Goal: Information Seeking & Learning: Learn about a topic

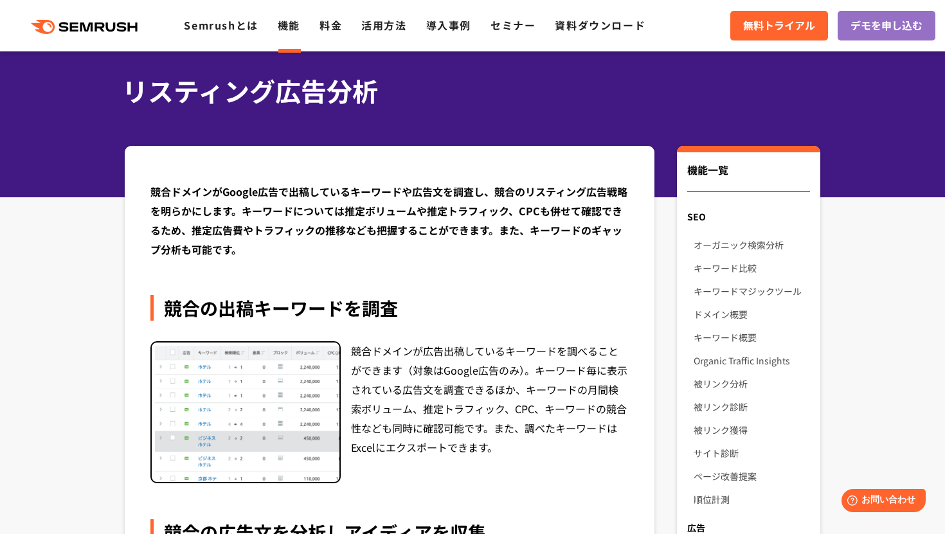
scroll to position [42, 0]
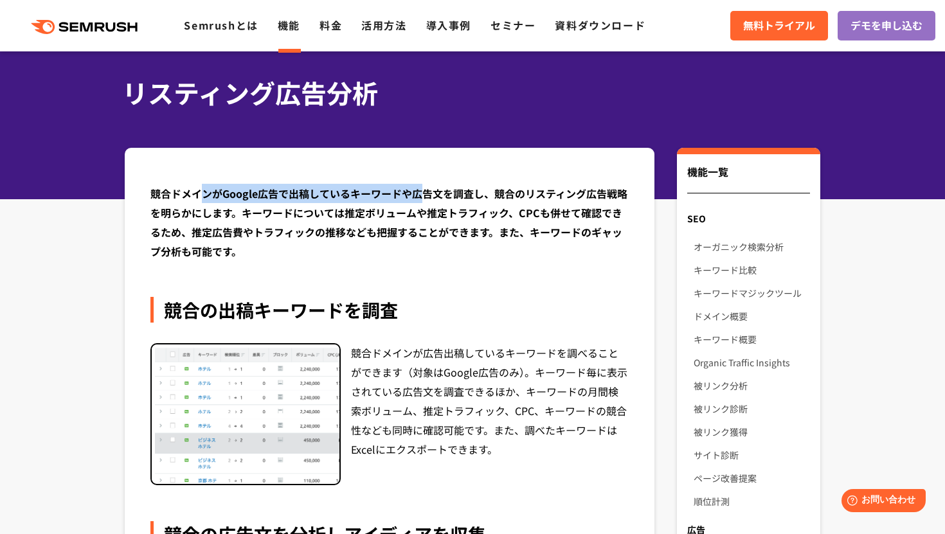
drag, startPoint x: 201, startPoint y: 192, endPoint x: 420, endPoint y: 199, distance: 219.3
click at [420, 199] on div "競合ドメインがGoogle広告で出稿しているキーワードや広告文を調査し、競合のリスティング広告戦略を明らかにします。キーワードについては推定ボリュームや推定ト…" at bounding box center [389, 222] width 478 height 77
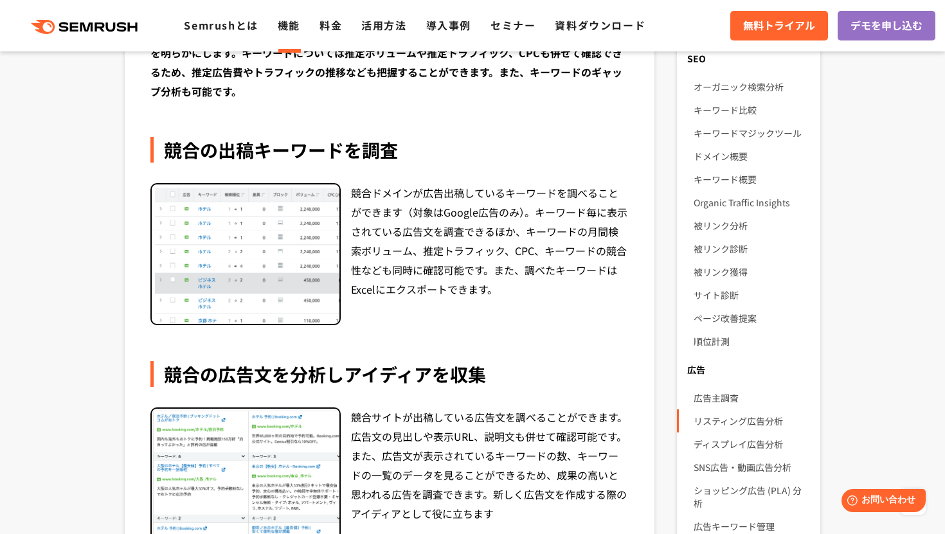
scroll to position [0, 0]
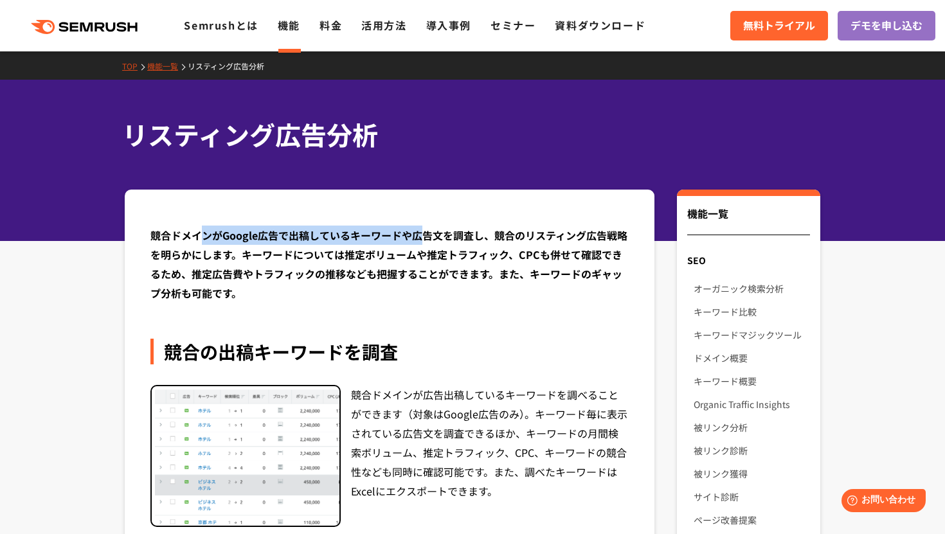
click at [169, 69] on link "機能一覧" at bounding box center [167, 65] width 40 height 11
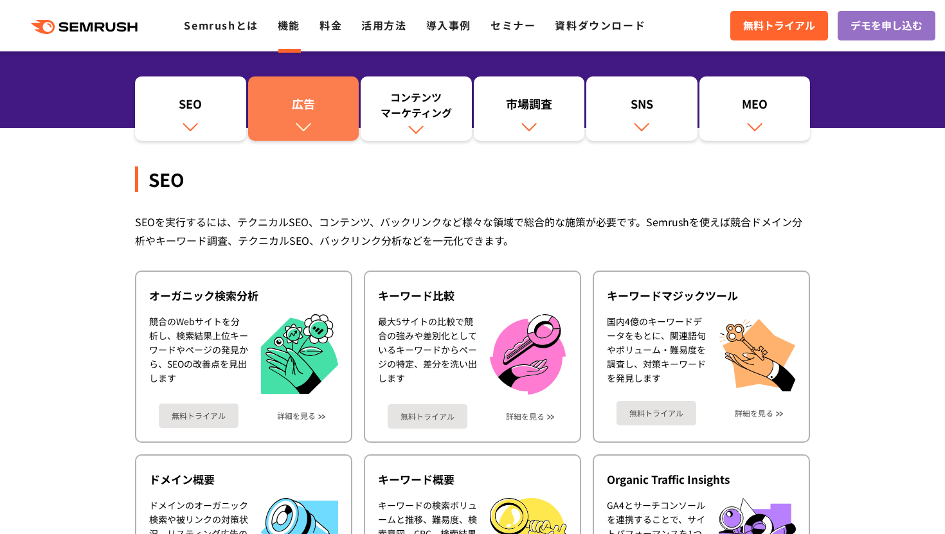
click at [289, 124] on link "広告" at bounding box center [303, 108] width 111 height 64
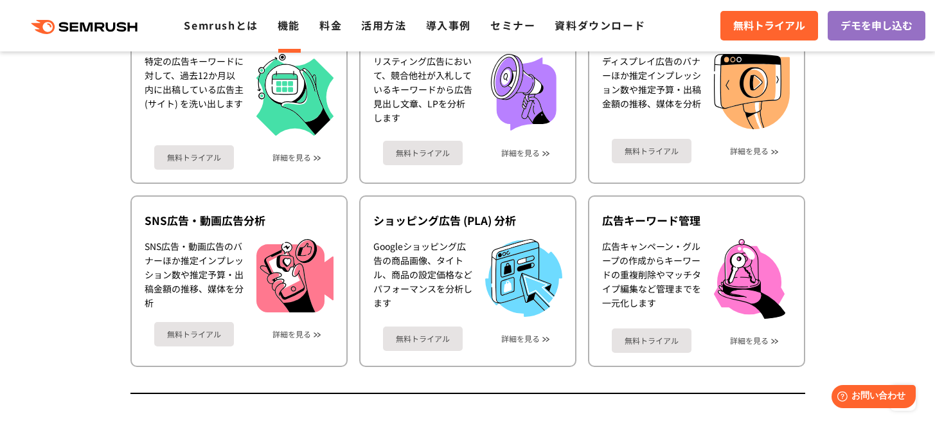
scroll to position [1301, 0]
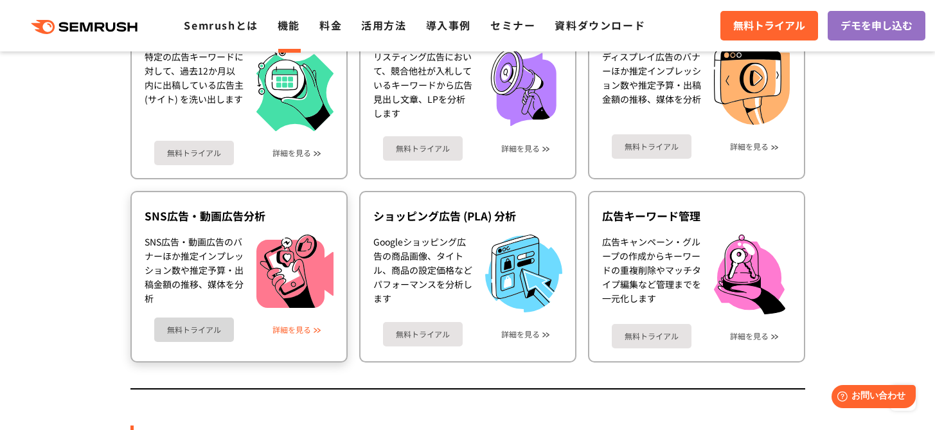
click at [303, 331] on link "詳細を見る" at bounding box center [292, 329] width 39 height 9
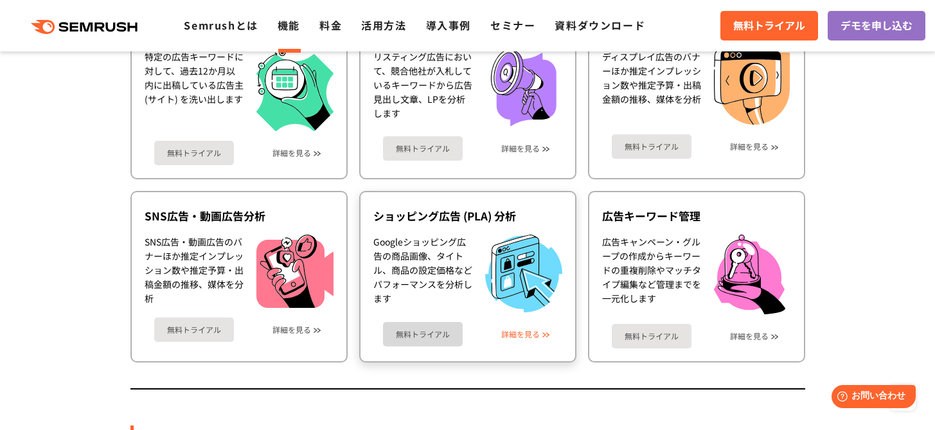
click at [516, 337] on link "詳細を見る" at bounding box center [520, 334] width 39 height 9
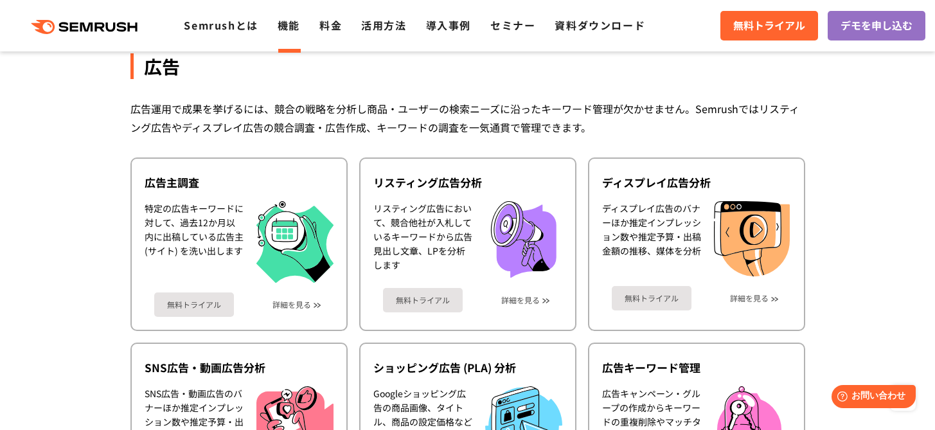
scroll to position [1154, 0]
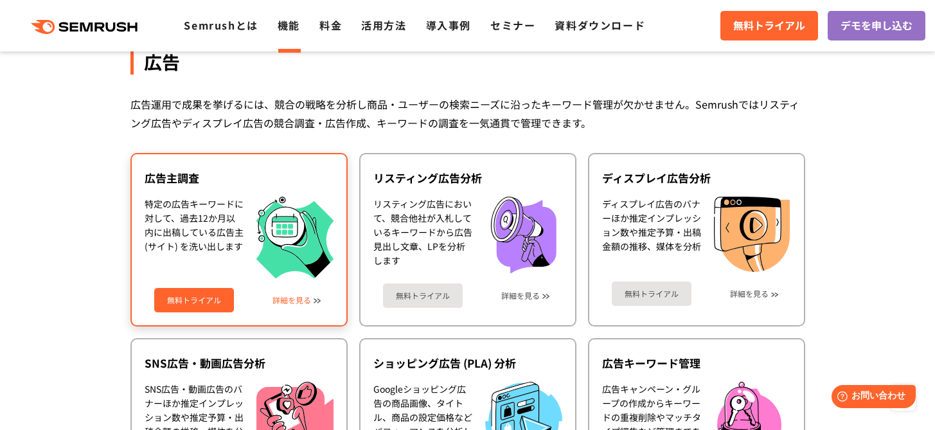
click at [296, 308] on div "無料トライアル 詳細を見る" at bounding box center [239, 295] width 189 height 34
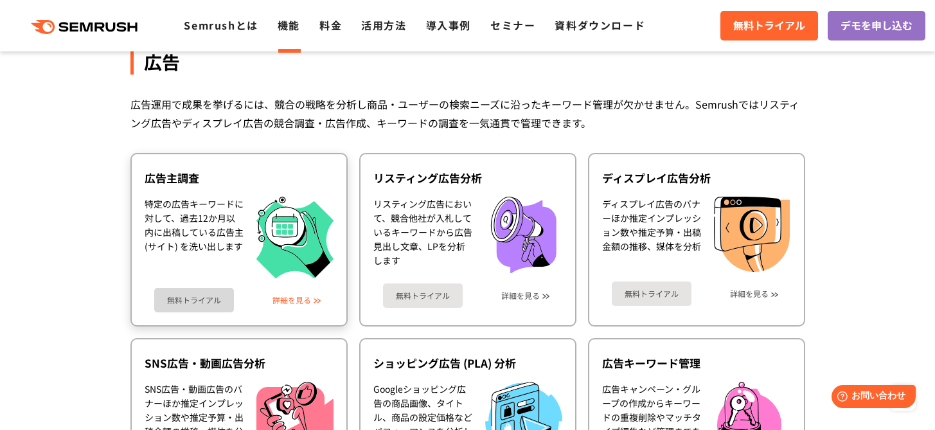
click at [298, 303] on link "詳細を見る" at bounding box center [292, 300] width 39 height 9
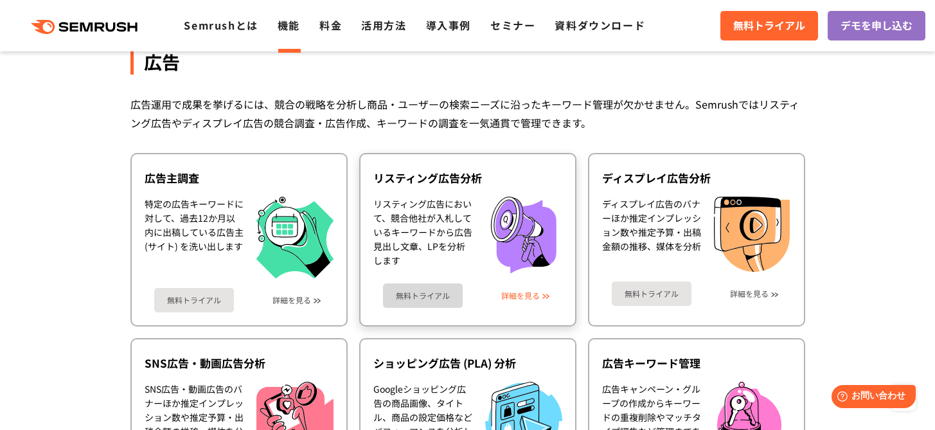
click at [530, 296] on link "詳細を見る" at bounding box center [520, 295] width 39 height 9
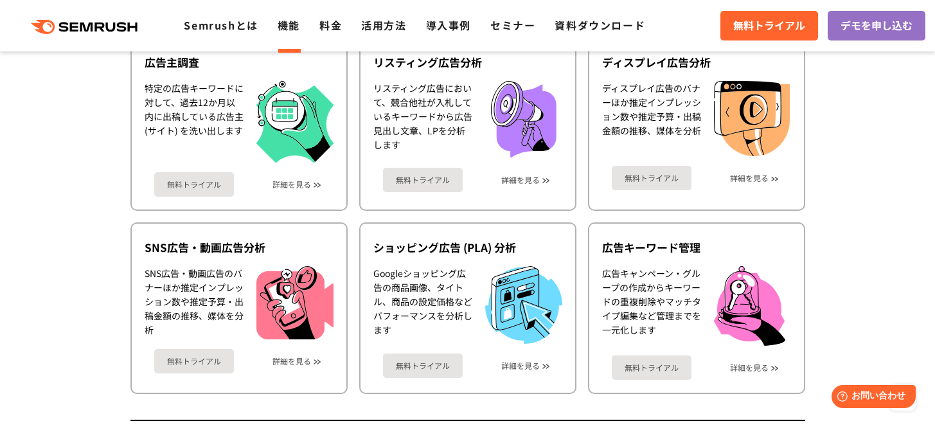
scroll to position [1285, 0]
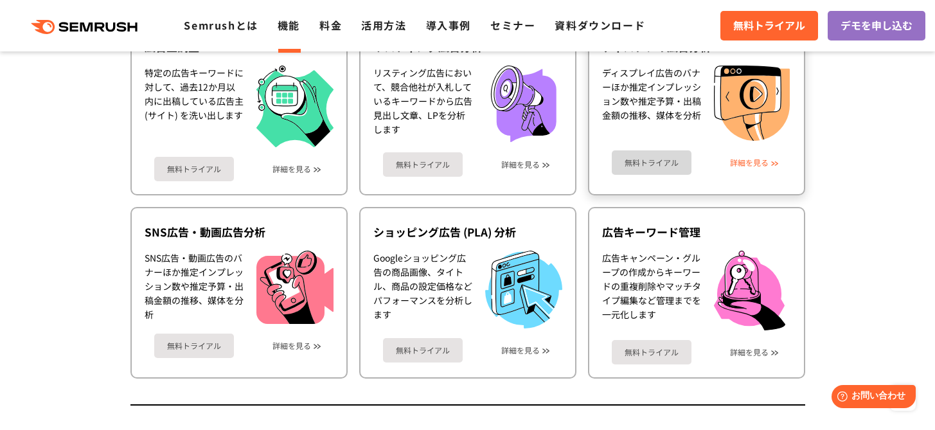
click at [753, 163] on link "詳細を見る" at bounding box center [749, 162] width 39 height 9
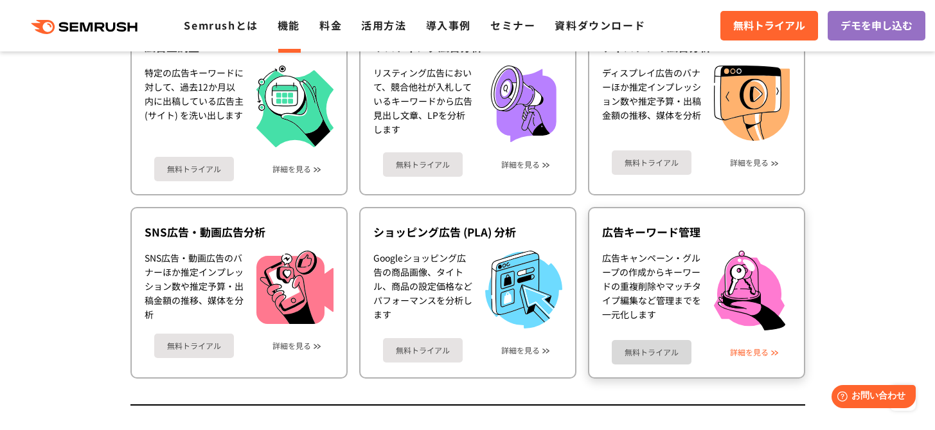
click at [755, 354] on link "詳細を見る" at bounding box center [749, 352] width 39 height 9
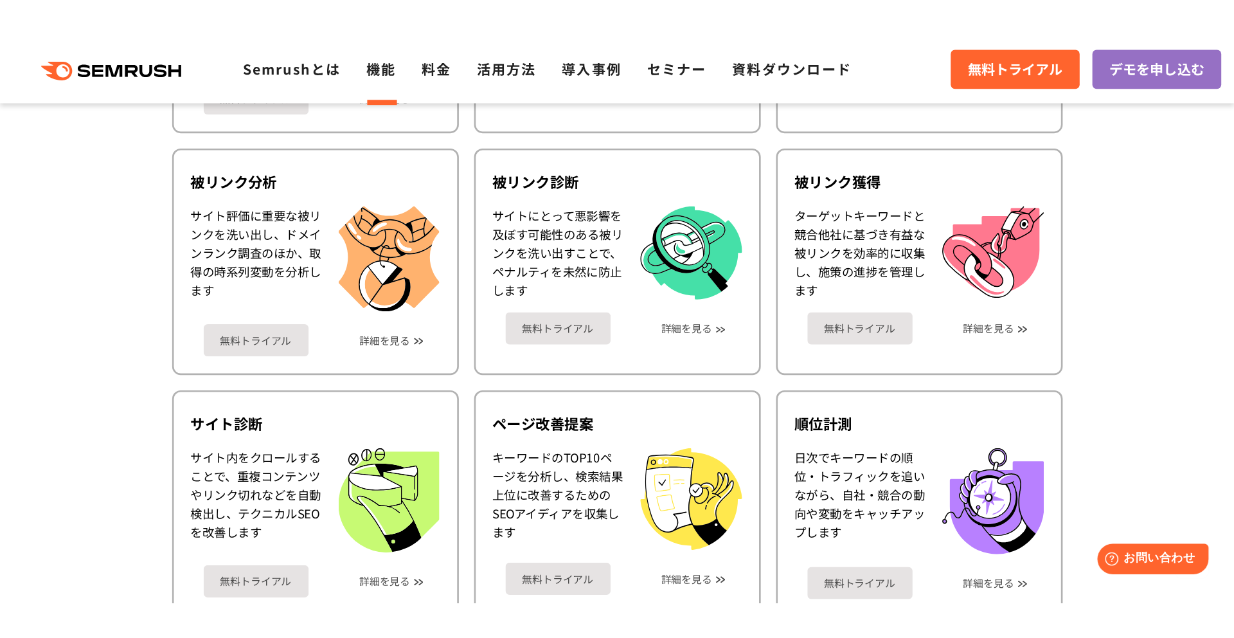
scroll to position [1186, 0]
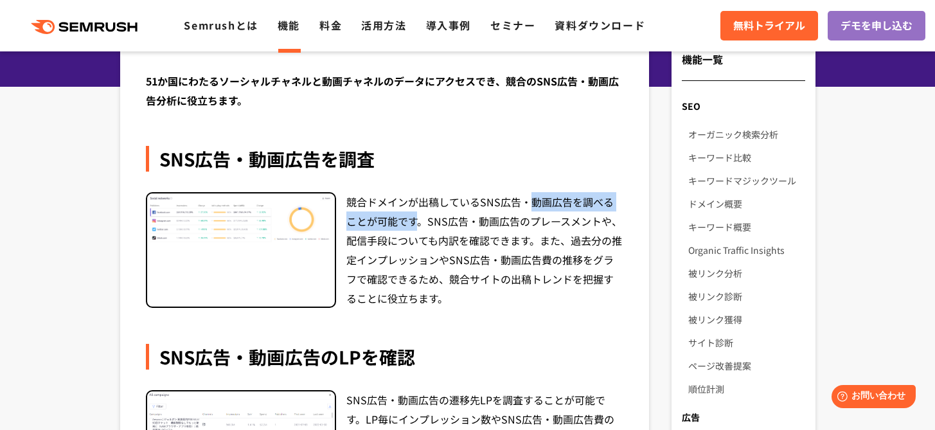
drag, startPoint x: 411, startPoint y: 213, endPoint x: 549, endPoint y: 212, distance: 137.6
click at [543, 211] on div "競合ドメインが出稿しているSNS広告・動画広告を調べることが可能です。SNS広告・動画広告のプレースメントや、配信手段についても内訳を確認できます。また、過去…" at bounding box center [485, 250] width 278 height 116
drag, startPoint x: 553, startPoint y: 221, endPoint x: 513, endPoint y: 223, distance: 39.9
click at [553, 221] on div "競合ドメインが出稿しているSNS広告・動画広告を調べることが可能です。SNS広告・動画広告のプレースメントや、配信手段についても内訳を確認できます。また、過去…" at bounding box center [485, 250] width 278 height 116
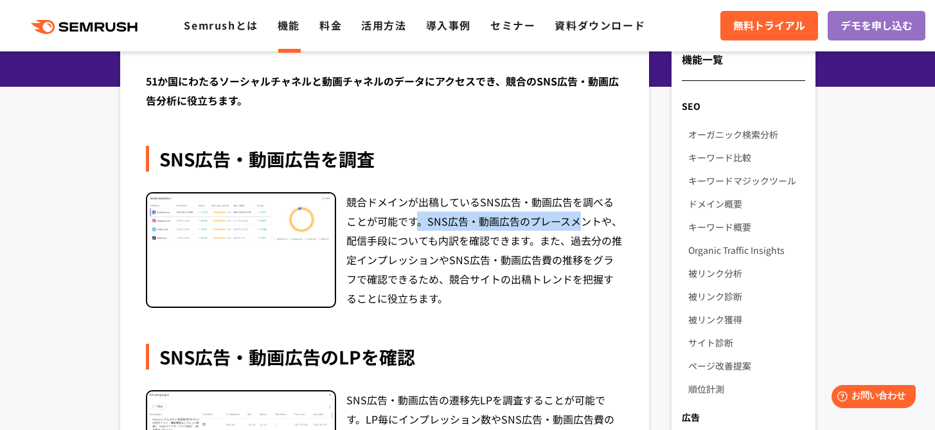
drag, startPoint x: 410, startPoint y: 223, endPoint x: 569, endPoint y: 217, distance: 158.9
click at [569, 217] on div "競合ドメインが出稿しているSNS広告・動画広告を調べることが可能です。SNS広告・動画広告のプレースメントや、配信手段についても内訳を確認できます。また、過去…" at bounding box center [485, 250] width 278 height 116
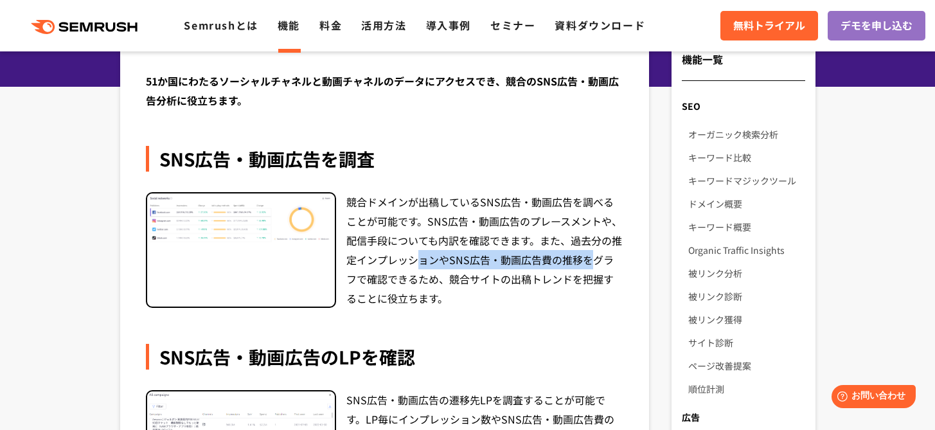
drag, startPoint x: 551, startPoint y: 260, endPoint x: 581, endPoint y: 263, distance: 30.3
click at [580, 262] on div "競合ドメインが出稿しているSNS広告・動画広告を調べることが可能です。SNS広告・動画広告のプレースメントや、配信手段についても内訳を確認できます。また、過去…" at bounding box center [485, 250] width 278 height 116
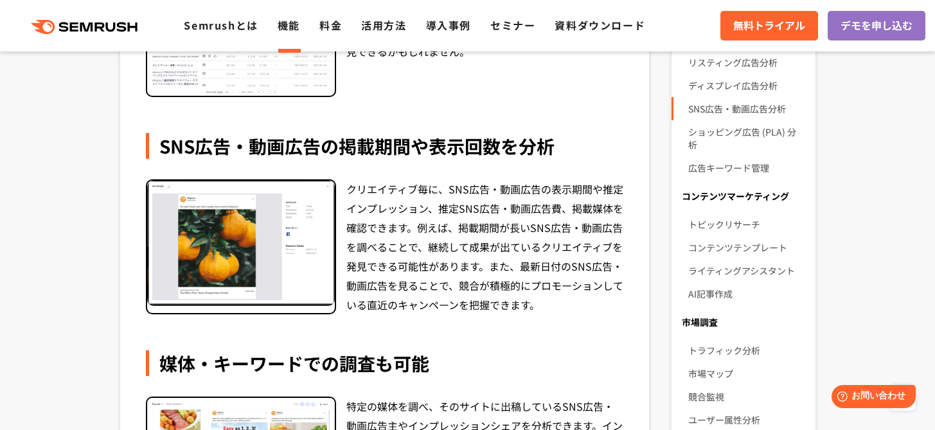
scroll to position [761, 0]
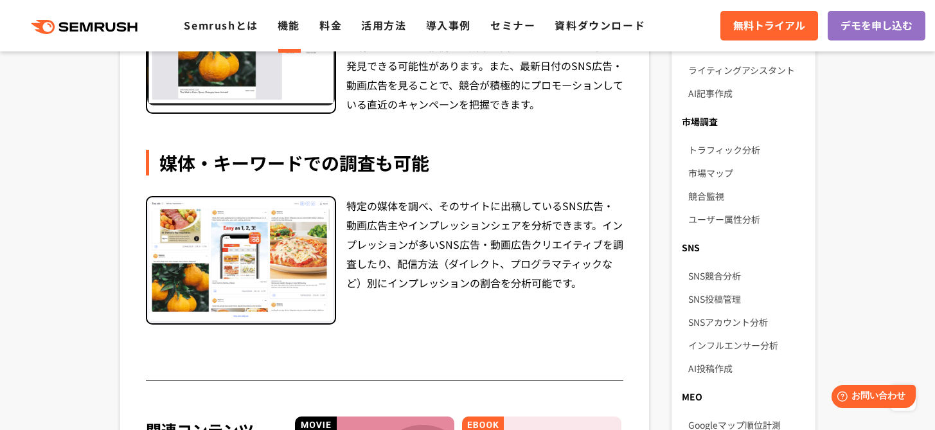
drag, startPoint x: 419, startPoint y: 228, endPoint x: 382, endPoint y: 230, distance: 37.3
click at [417, 229] on div "特定の媒体を調べ、そのサイトに出稿しているSNS広告・動画広告主やインプレッションシェアを分析できます。インプレッションが多いSNS広告・動画広告クリエイティ…" at bounding box center [485, 260] width 278 height 129
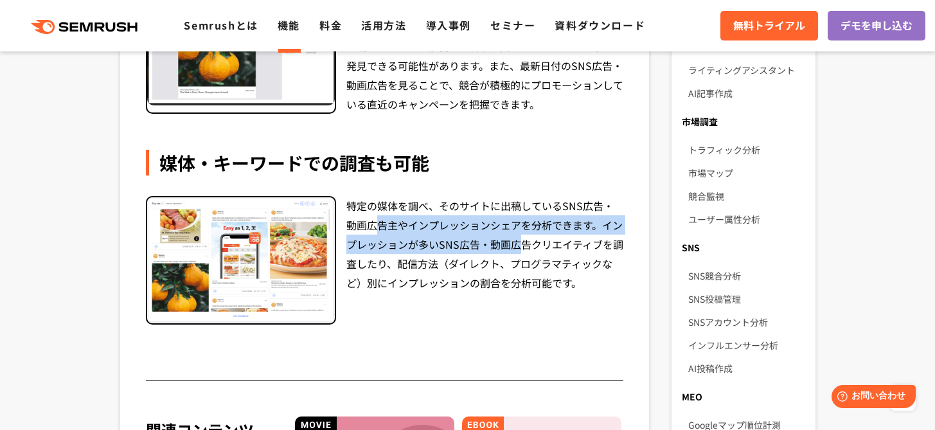
drag, startPoint x: 510, startPoint y: 238, endPoint x: 518, endPoint y: 240, distance: 8.6
click at [516, 240] on div "特定の媒体を調べ、そのサイトに出稿しているSNS広告・動画広告主やインプレッションシェアを分析できます。インプレッションが多いSNS広告・動画広告クリエイティ…" at bounding box center [485, 260] width 278 height 129
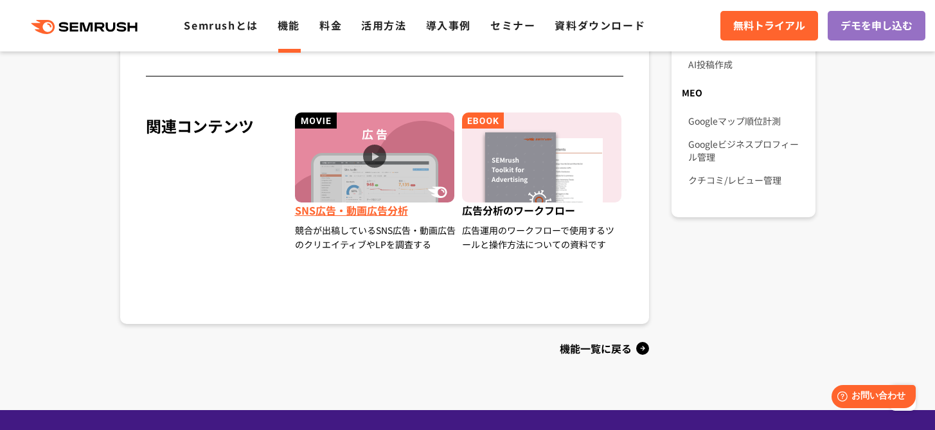
scroll to position [1067, 0]
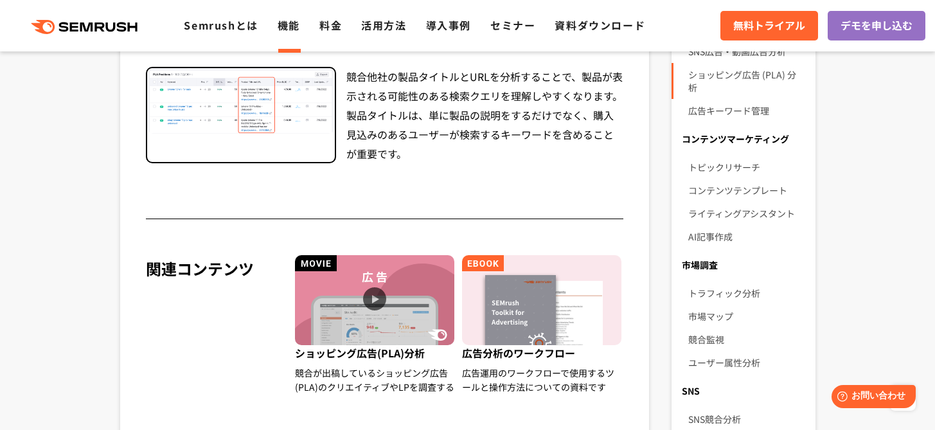
scroll to position [622, 0]
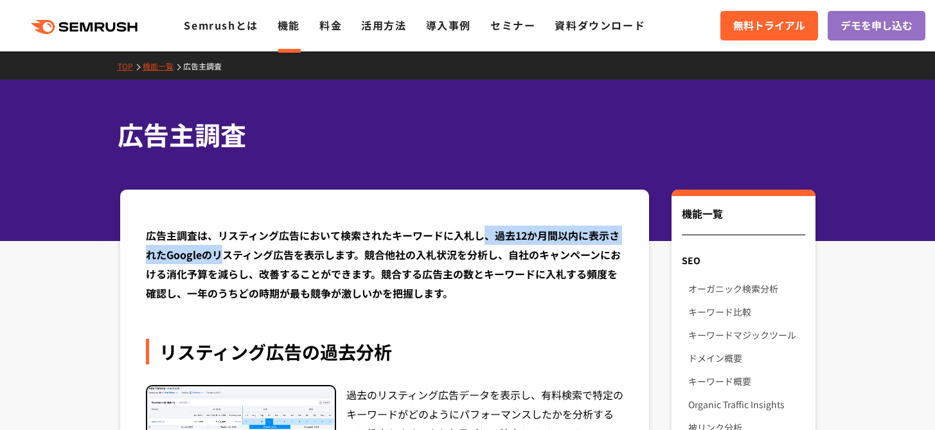
drag, startPoint x: 221, startPoint y: 246, endPoint x: 485, endPoint y: 243, distance: 264.2
click at [485, 243] on div "広告主調査は、リスティング広告において検索されたキーワードに入札し、過去12か月間以内に表示されたGoogleのリスティング広告を表示します。競合他社の入札状…" at bounding box center [385, 264] width 478 height 77
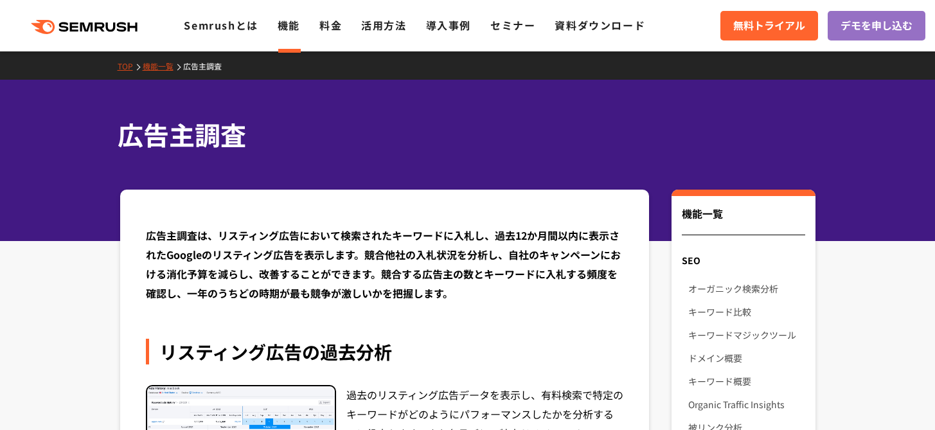
drag, startPoint x: 467, startPoint y: 269, endPoint x: 420, endPoint y: 265, distance: 47.1
click at [465, 269] on div "広告主調査は、リスティング広告において検索されたキーワードに入札し、過去12か月間以内に表示されたGoogleのリスティング広告を表示します。競合他社の入札状…" at bounding box center [385, 264] width 478 height 77
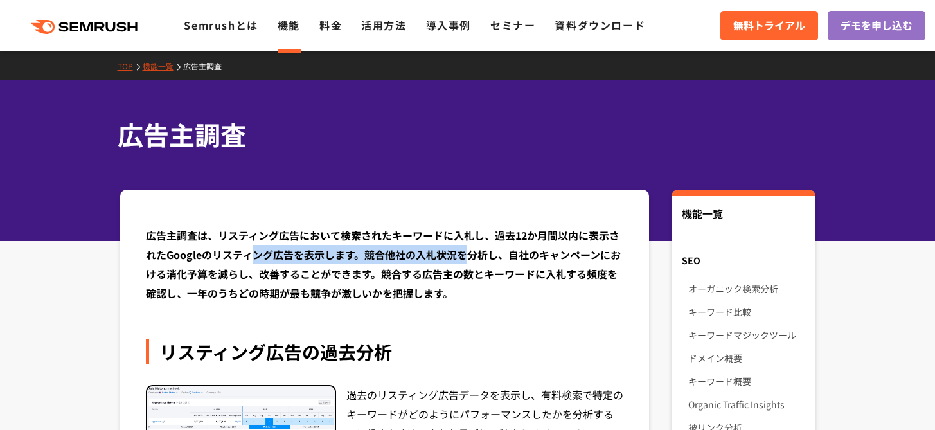
drag, startPoint x: 256, startPoint y: 253, endPoint x: 511, endPoint y: 301, distance: 259.0
click at [472, 250] on div "広告主調査は、リスティング広告において検索されたキーワードに入札し、過去12か月間以内に表示されたGoogleのリスティング広告を表示します。競合他社の入札状…" at bounding box center [385, 264] width 478 height 77
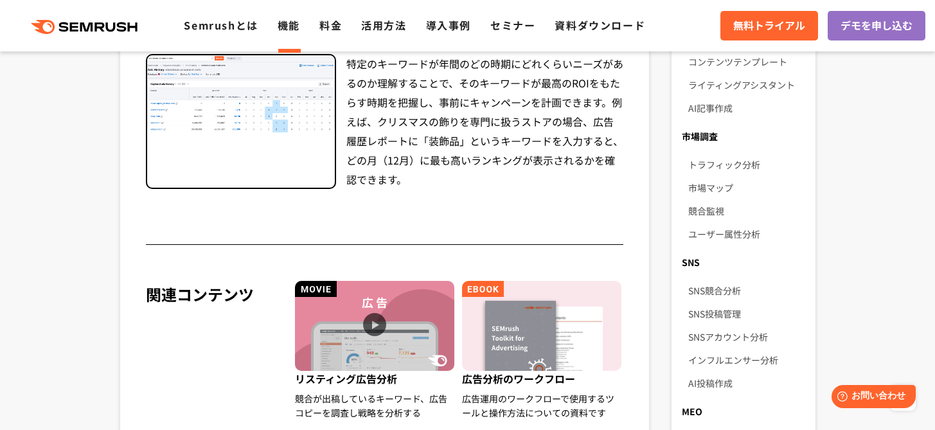
scroll to position [756, 0]
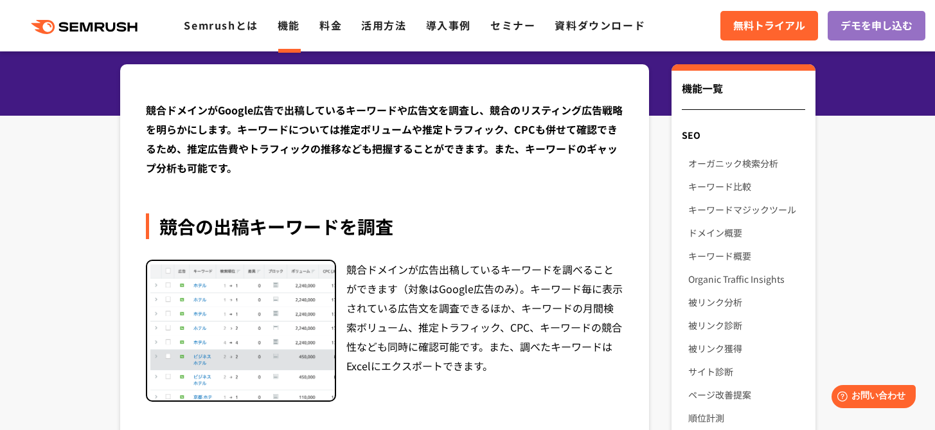
scroll to position [121, 0]
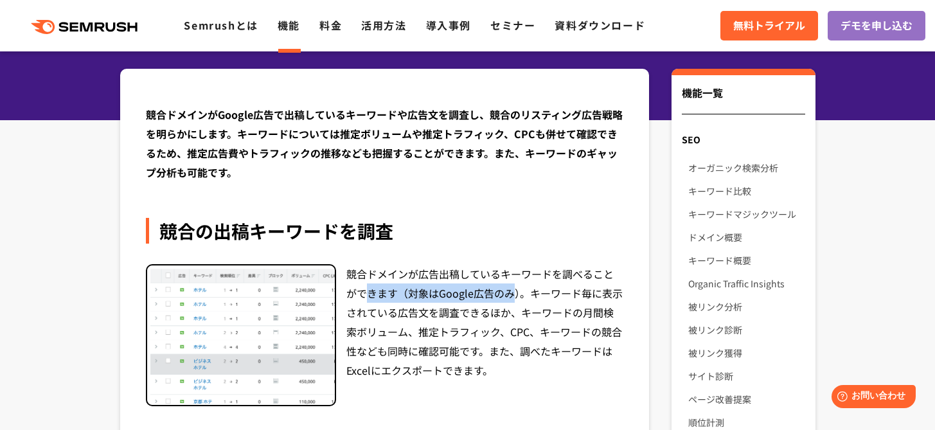
drag, startPoint x: 356, startPoint y: 288, endPoint x: 506, endPoint y: 288, distance: 149.8
click at [506, 288] on div "競合ドメインが広告出稿しているキーワードを調べることができます（対象はGoogle広告のみ）。キーワード毎に表示されている広告文を調査できるほか、キーワードの…" at bounding box center [485, 335] width 278 height 143
drag, startPoint x: 406, startPoint y: 316, endPoint x: 510, endPoint y: 313, distance: 104.8
click at [508, 312] on div "競合ドメインが広告出稿しているキーワードを調べることができます（対象はGoogle広告のみ）。キーワード毎に表示されている広告文を調査できるほか、キーワードの…" at bounding box center [485, 335] width 278 height 143
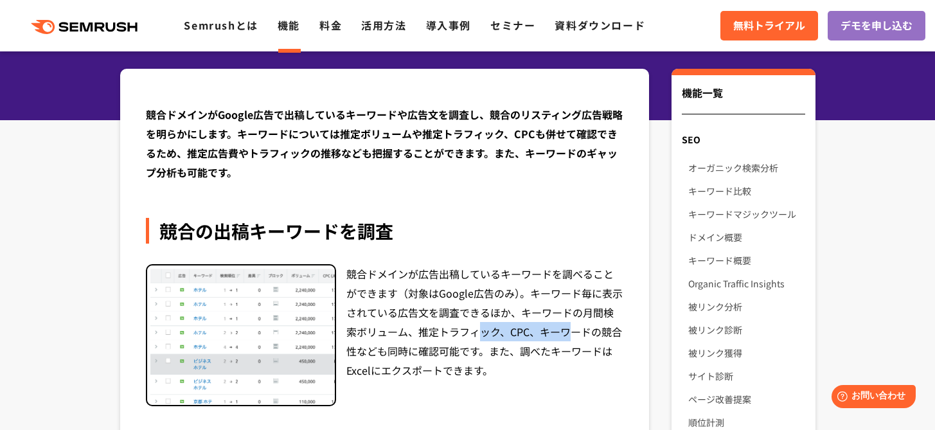
drag, startPoint x: 541, startPoint y: 328, endPoint x: 552, endPoint y: 330, distance: 11.7
click at [547, 328] on div "競合ドメインが広告出稿しているキーワードを調べることができます（対象はGoogle広告のみ）。キーワード毎に表示されている広告文を調査できるほか、キーワードの…" at bounding box center [485, 335] width 278 height 143
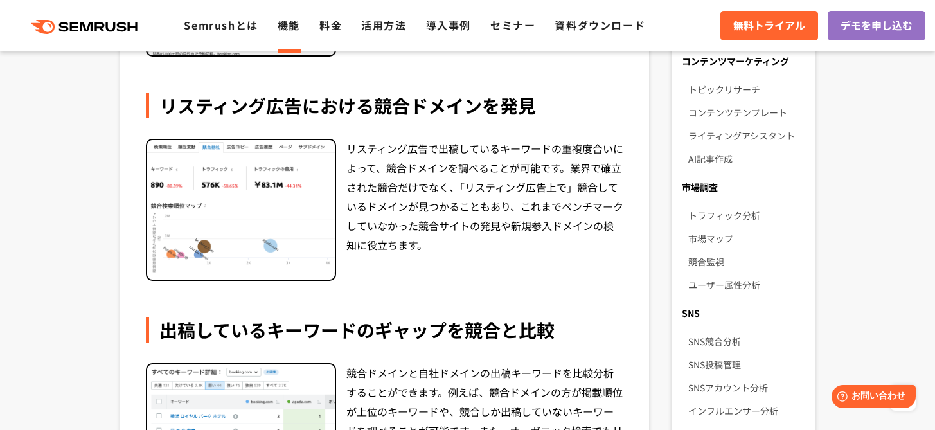
scroll to position [1122, 0]
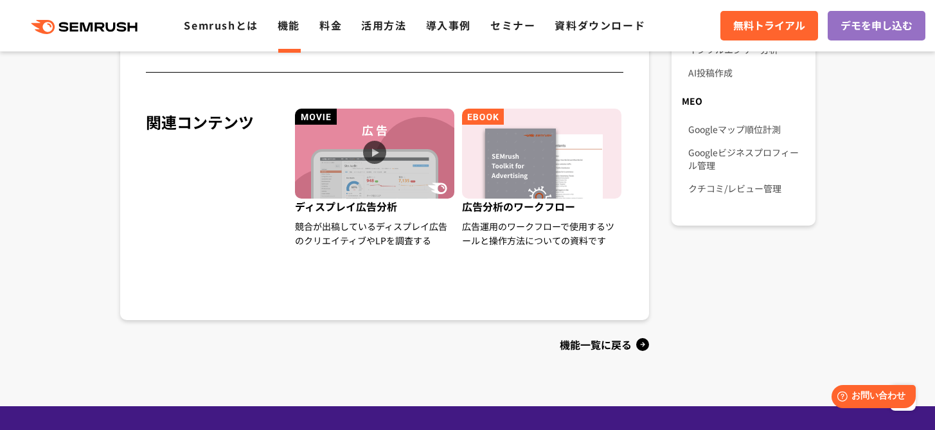
scroll to position [1066, 0]
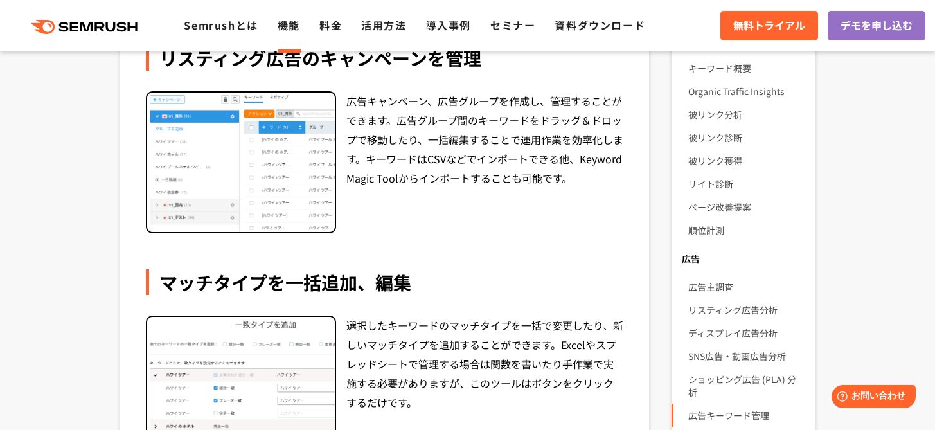
scroll to position [320, 0]
